Goal: Navigation & Orientation: Find specific page/section

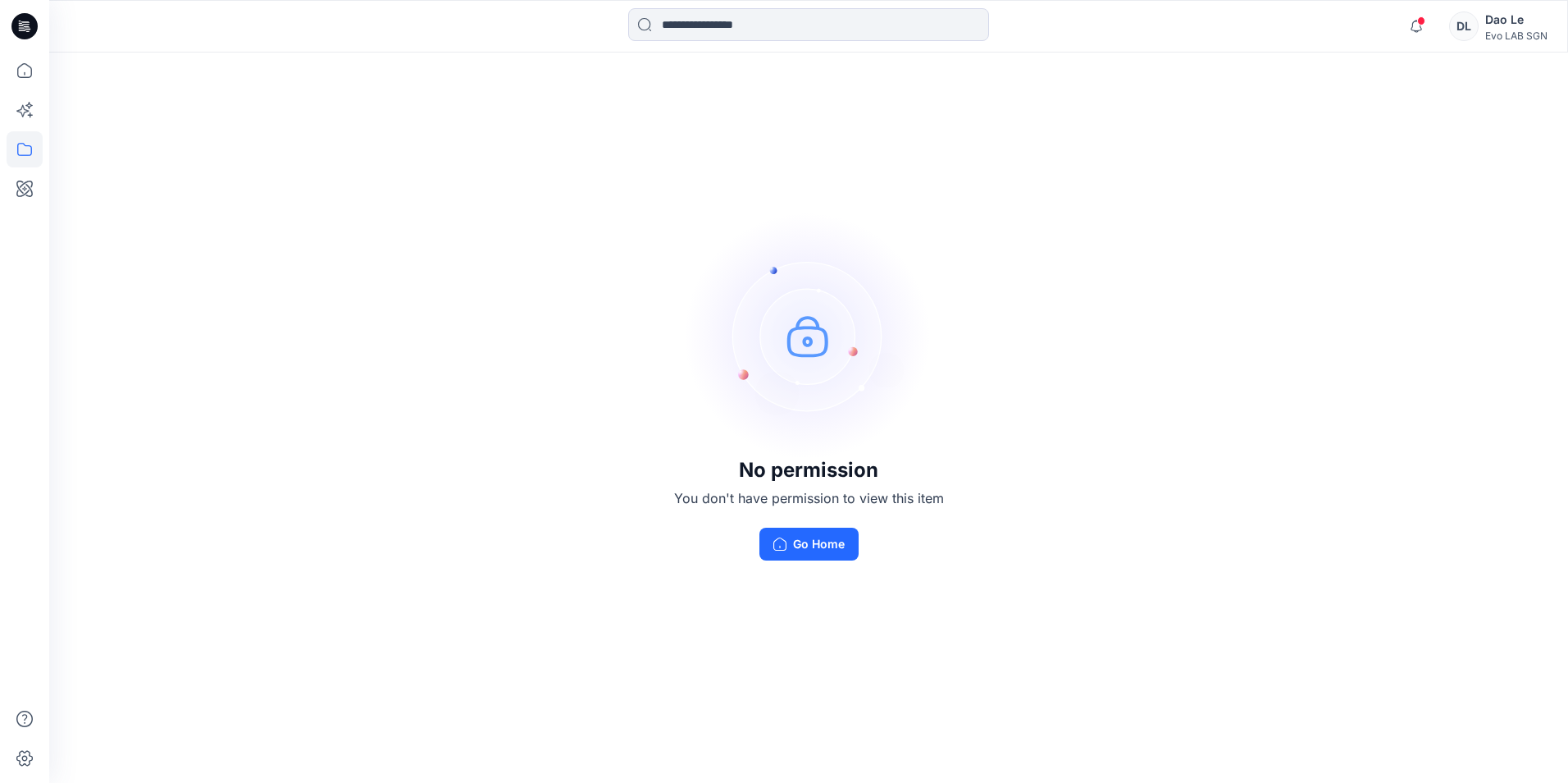
click at [1503, 21] on div "Dao Le" at bounding box center [1517, 20] width 62 height 20
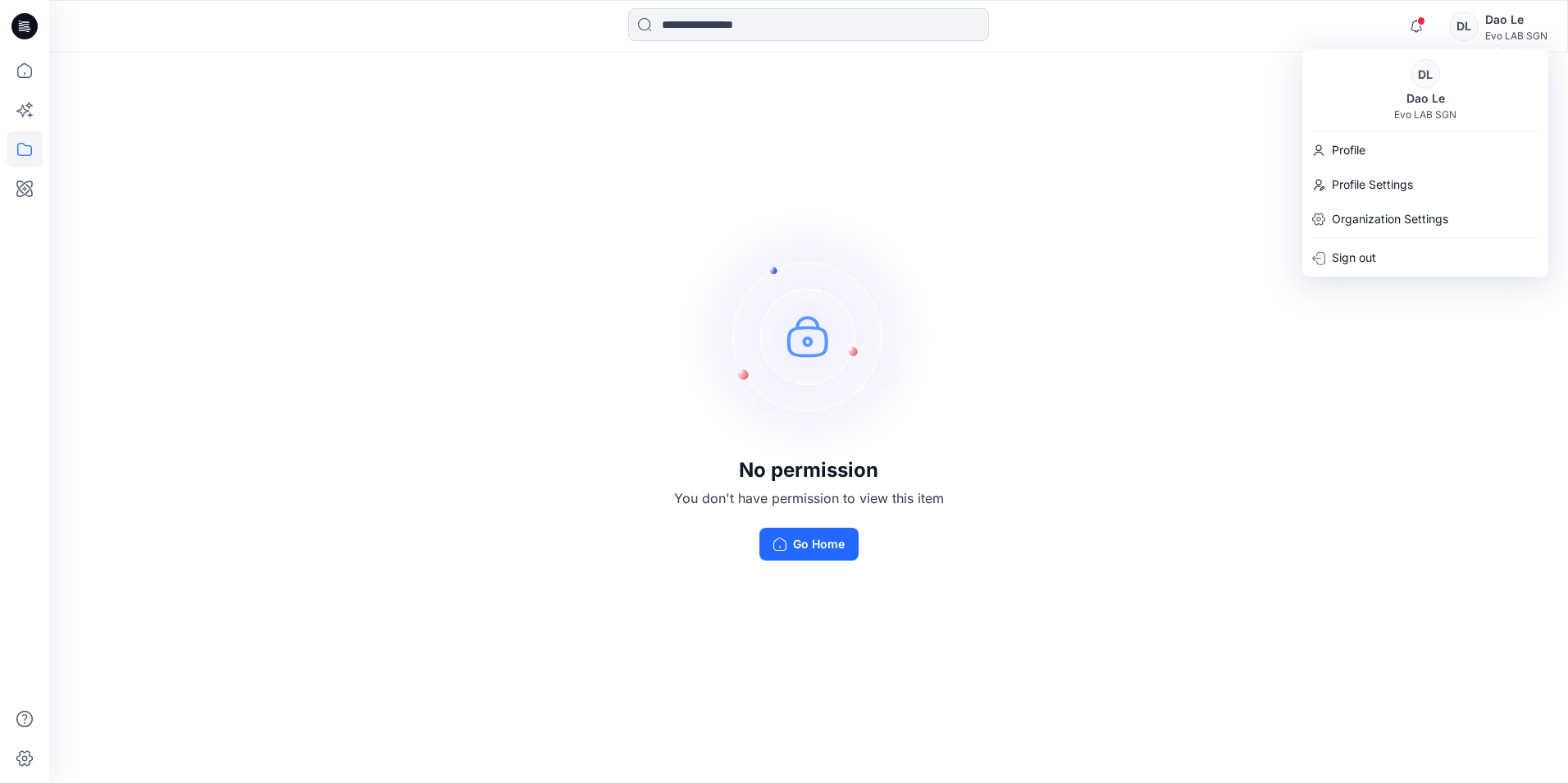
click at [1247, 482] on div "No permission You don't have permission to view this item Go Home" at bounding box center [808, 387] width 1519 height 668
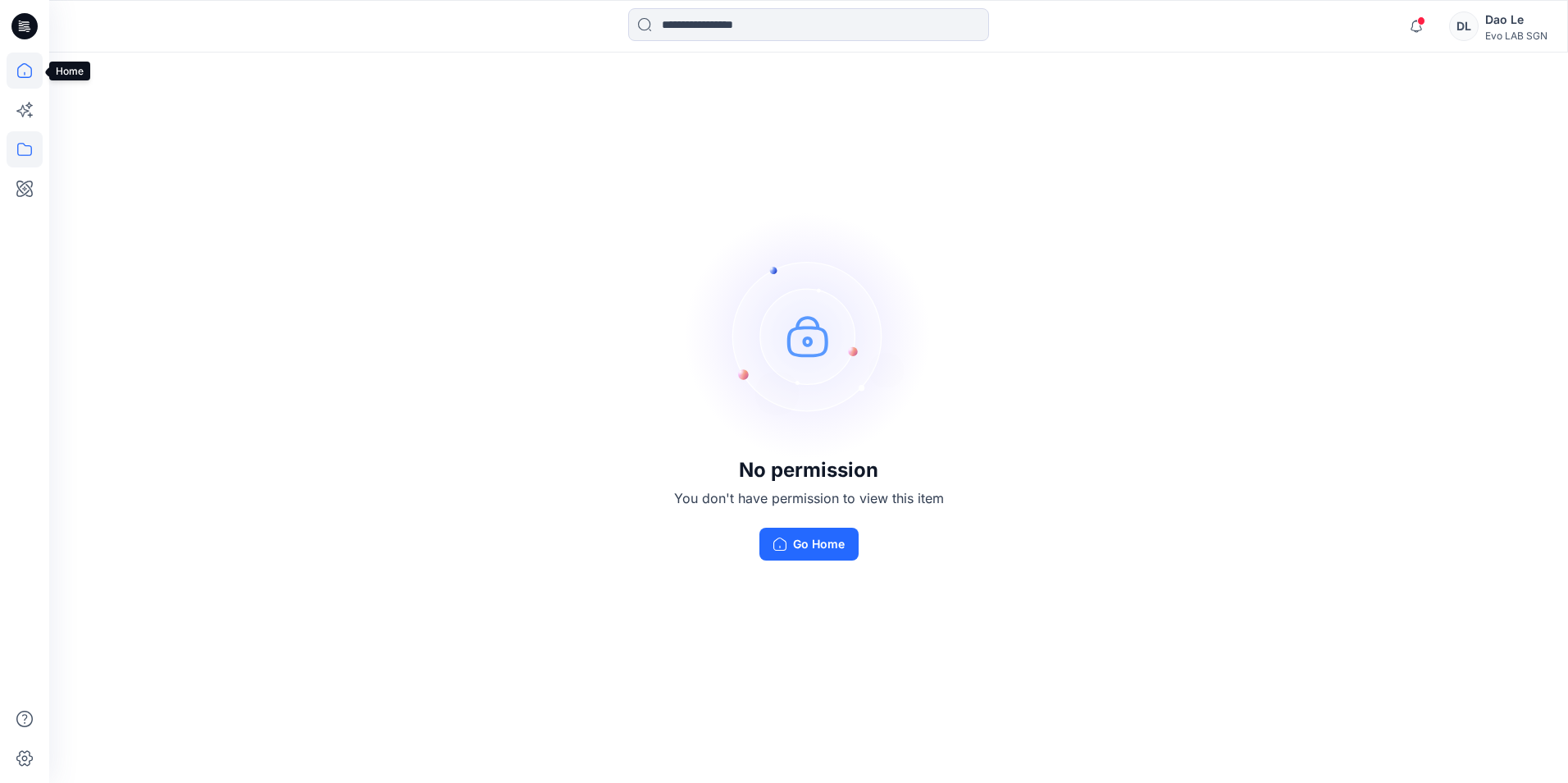
click at [24, 69] on icon at bounding box center [25, 71] width 36 height 36
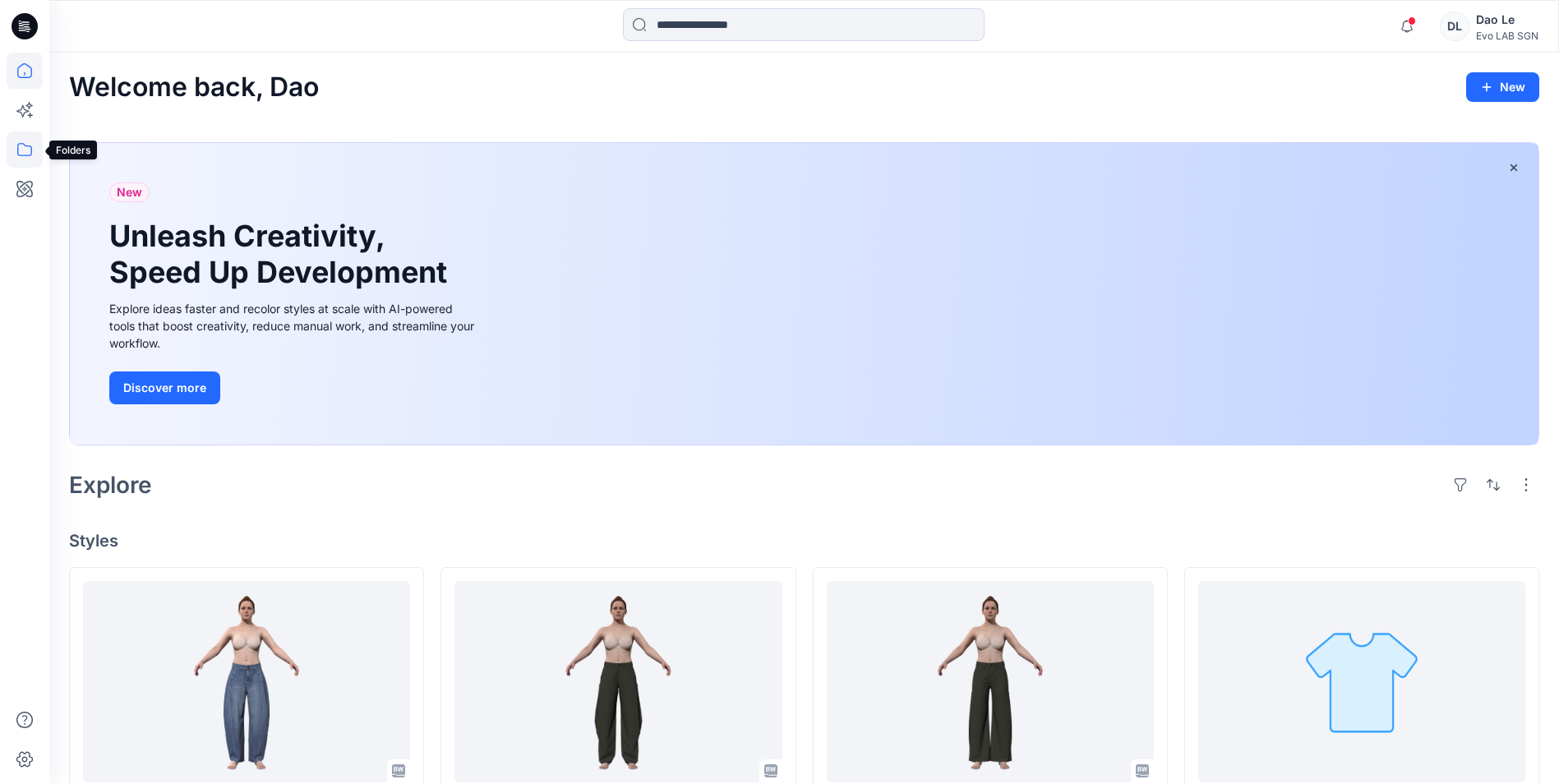
click at [19, 147] on icon at bounding box center [25, 150] width 36 height 36
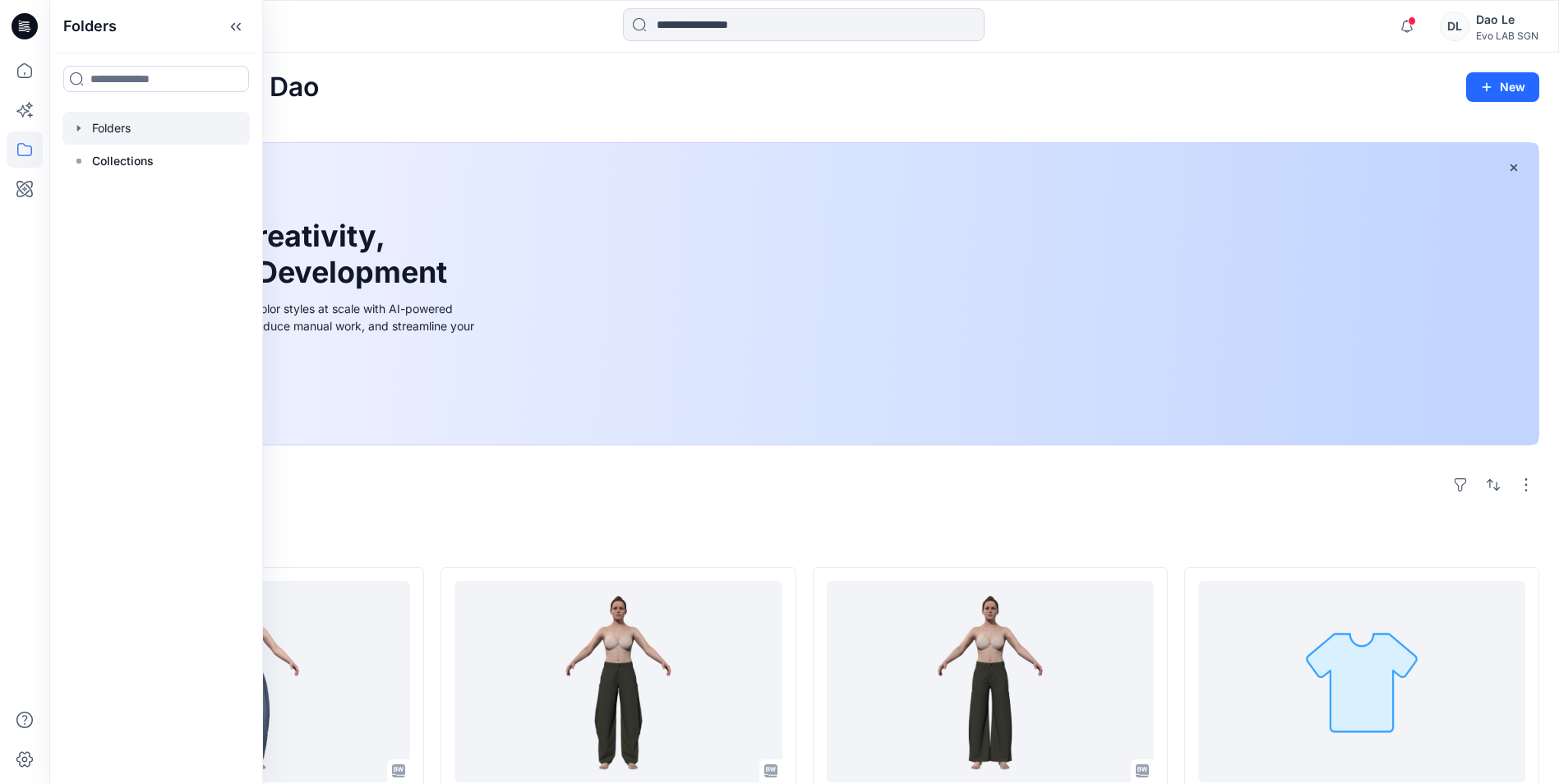
click at [96, 126] on div at bounding box center [156, 128] width 187 height 33
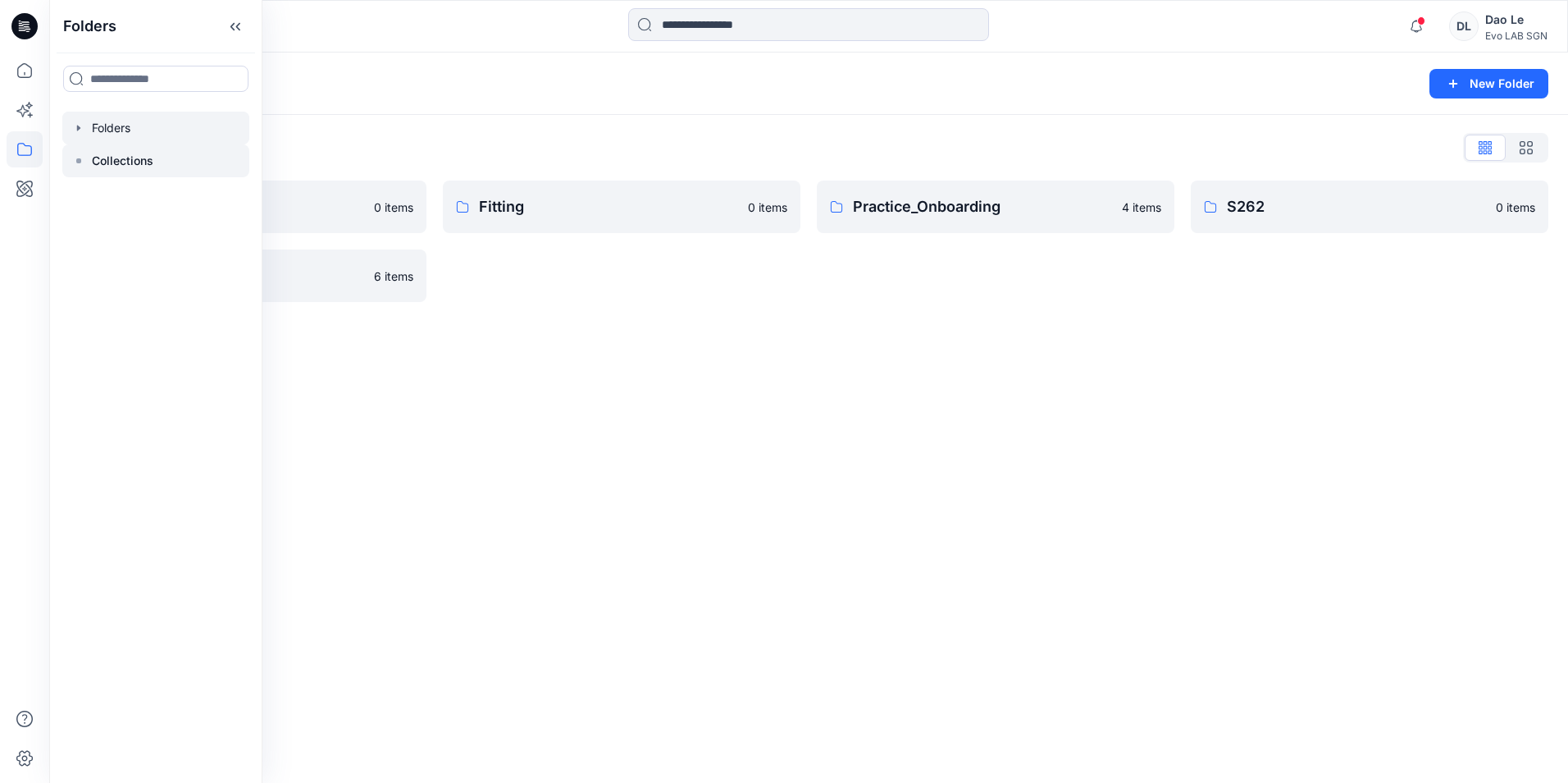
click at [134, 164] on p "Collections" at bounding box center [123, 161] width 62 height 20
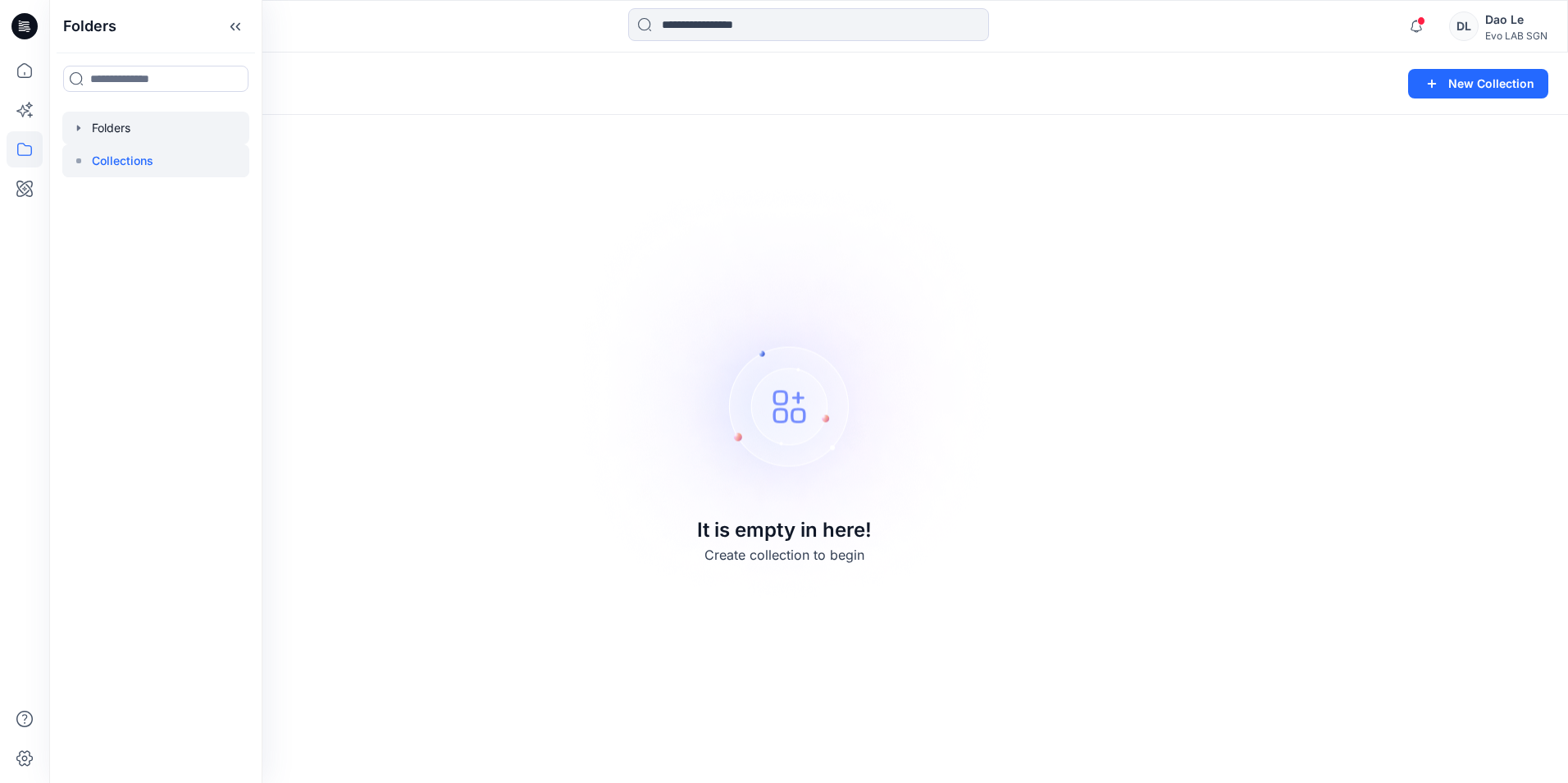
click at [122, 132] on div at bounding box center [155, 128] width 187 height 33
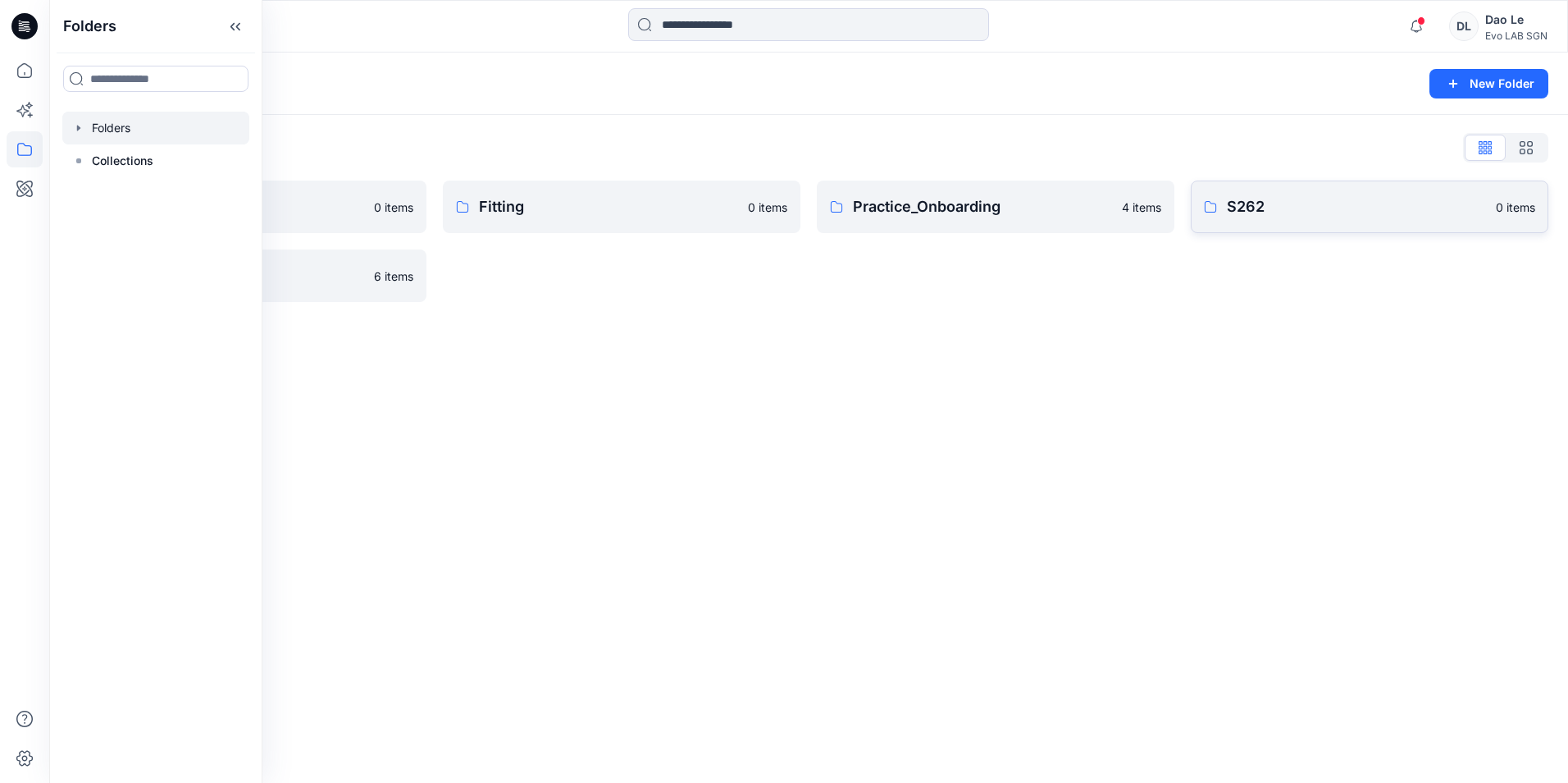
click at [1290, 210] on p "S262" at bounding box center [1356, 206] width 259 height 23
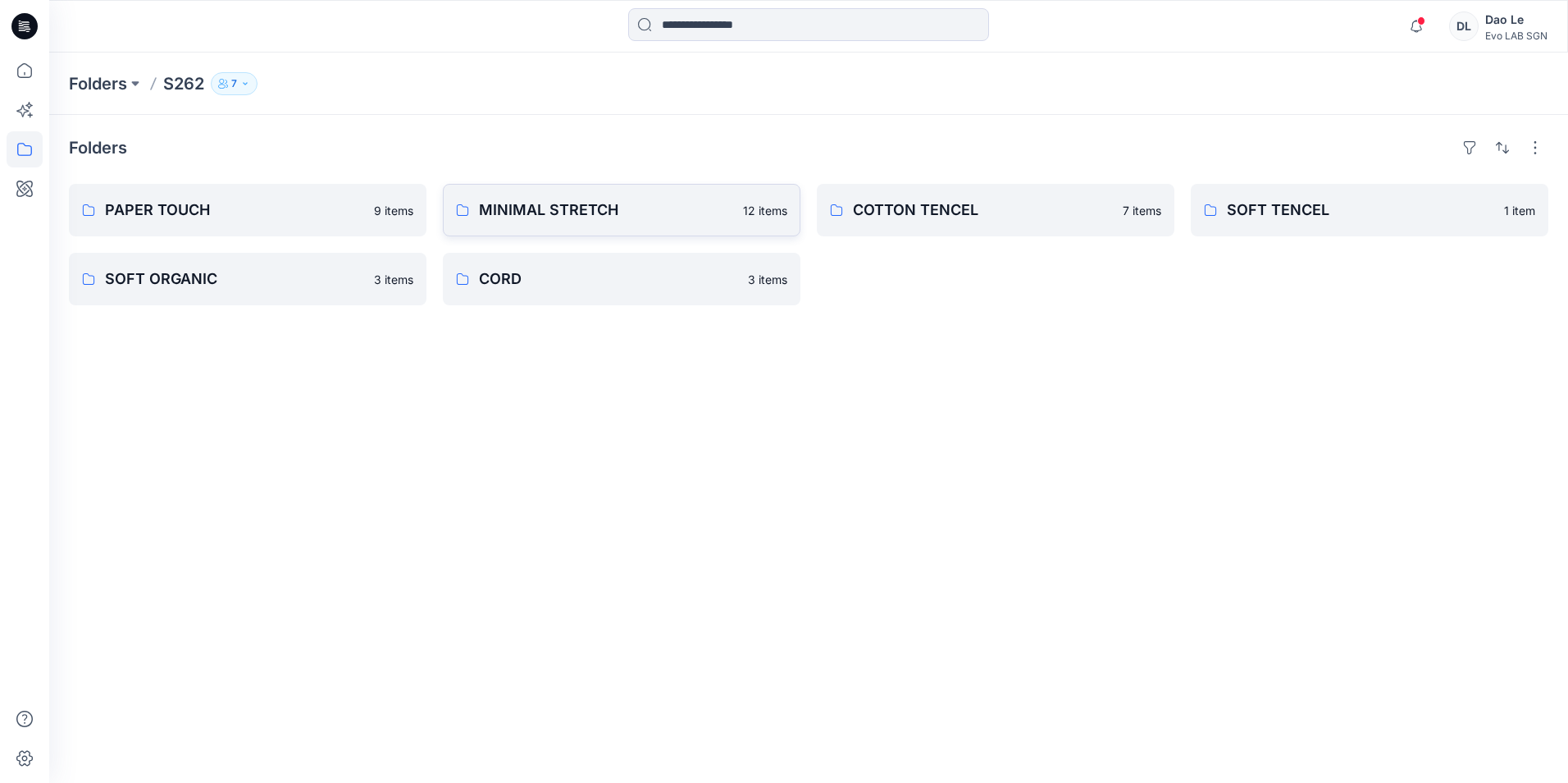
click at [585, 211] on p "MINIMAL STRETCH" at bounding box center [606, 210] width 254 height 23
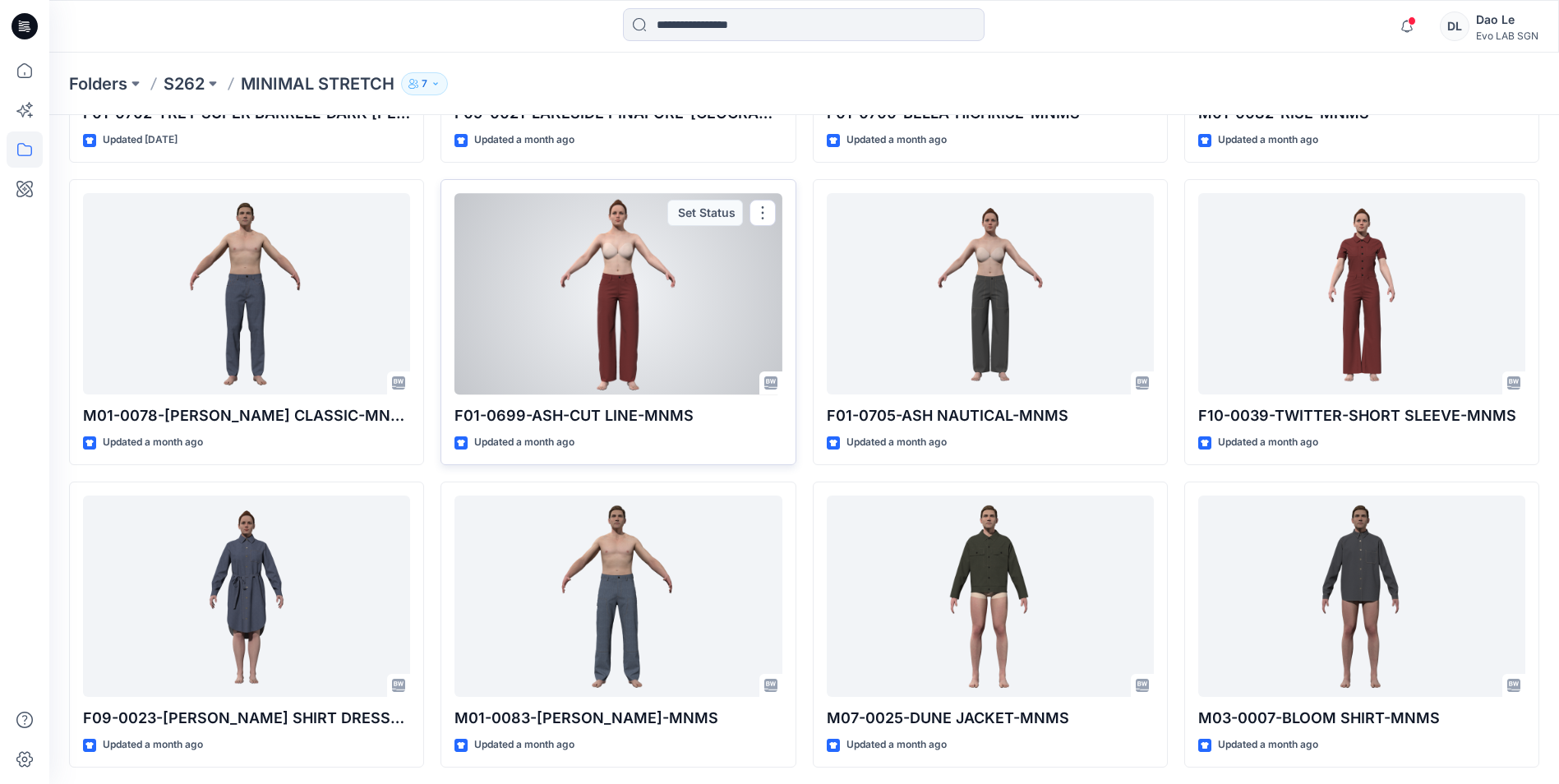
scroll to position [426, 0]
